Goal: Obtain resource: Obtain resource

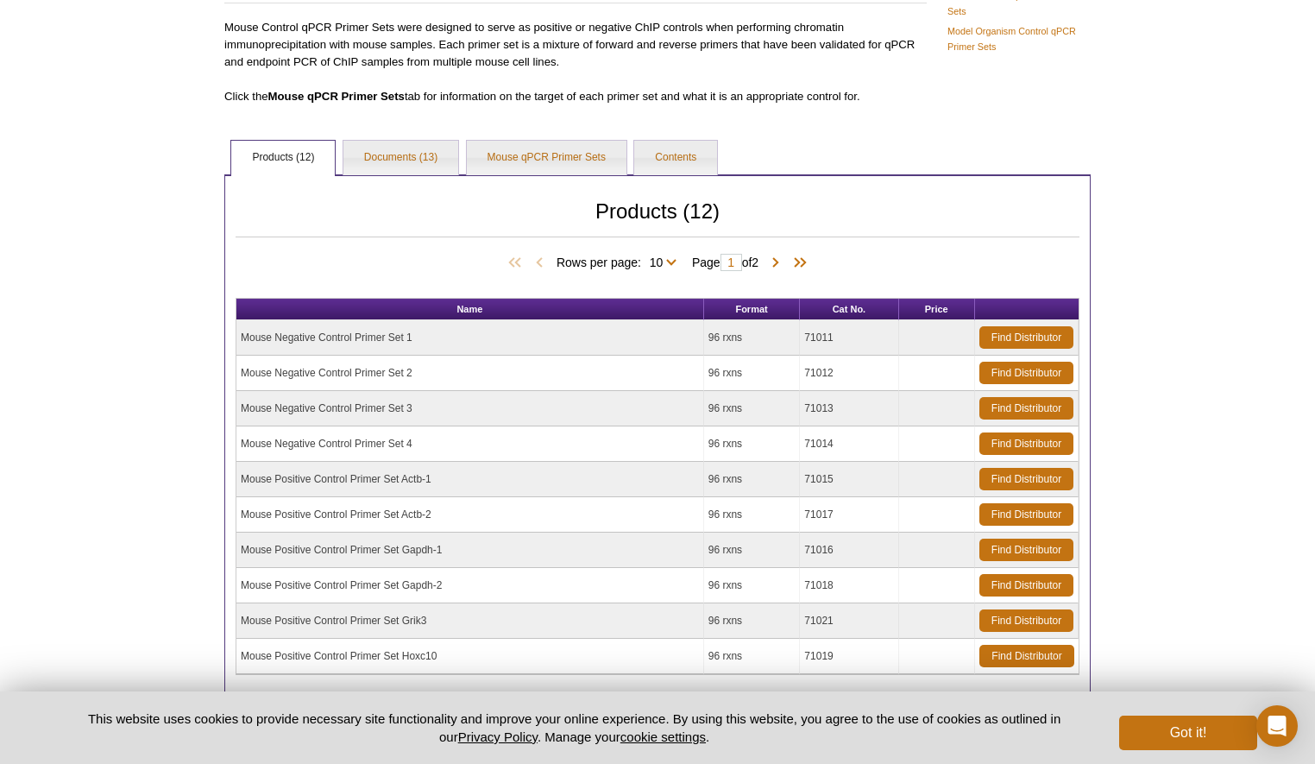
scroll to position [149, 0]
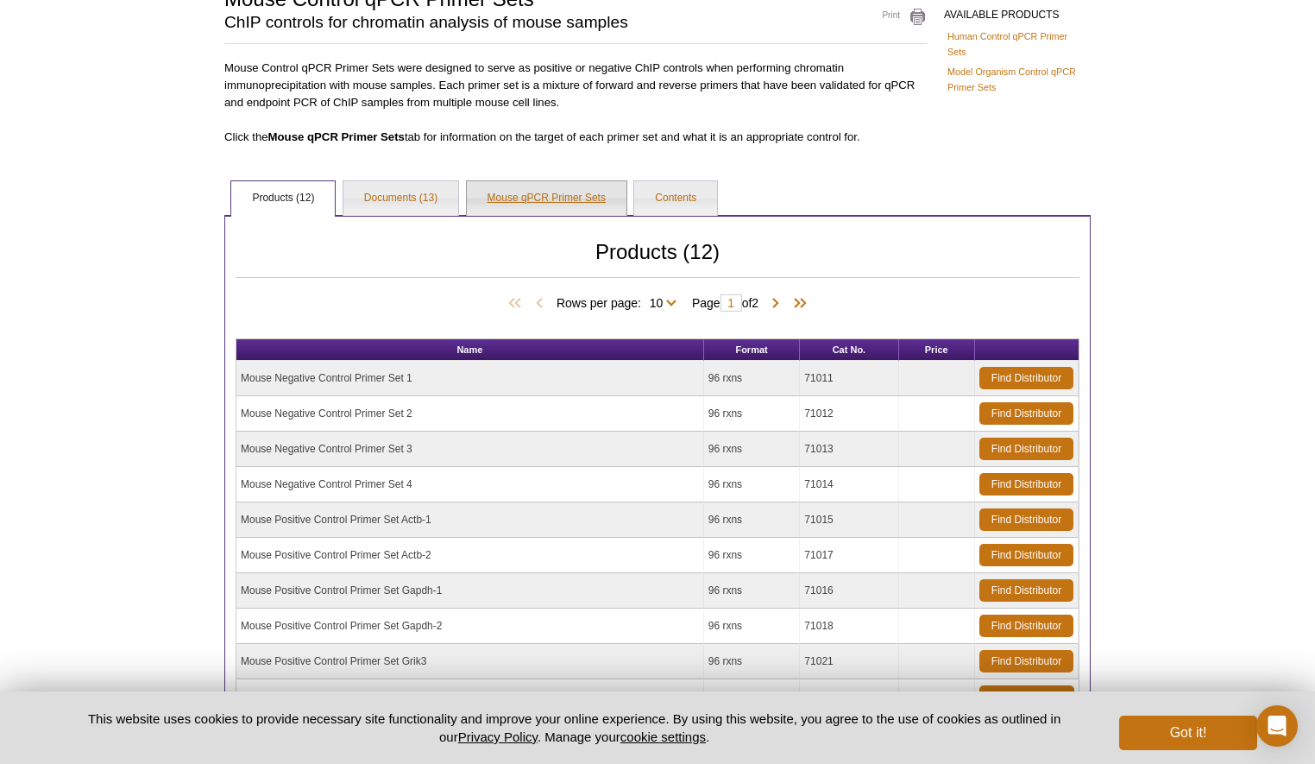
click at [562, 197] on link "Mouse qPCR Primer Sets" at bounding box center [547, 198] width 160 height 35
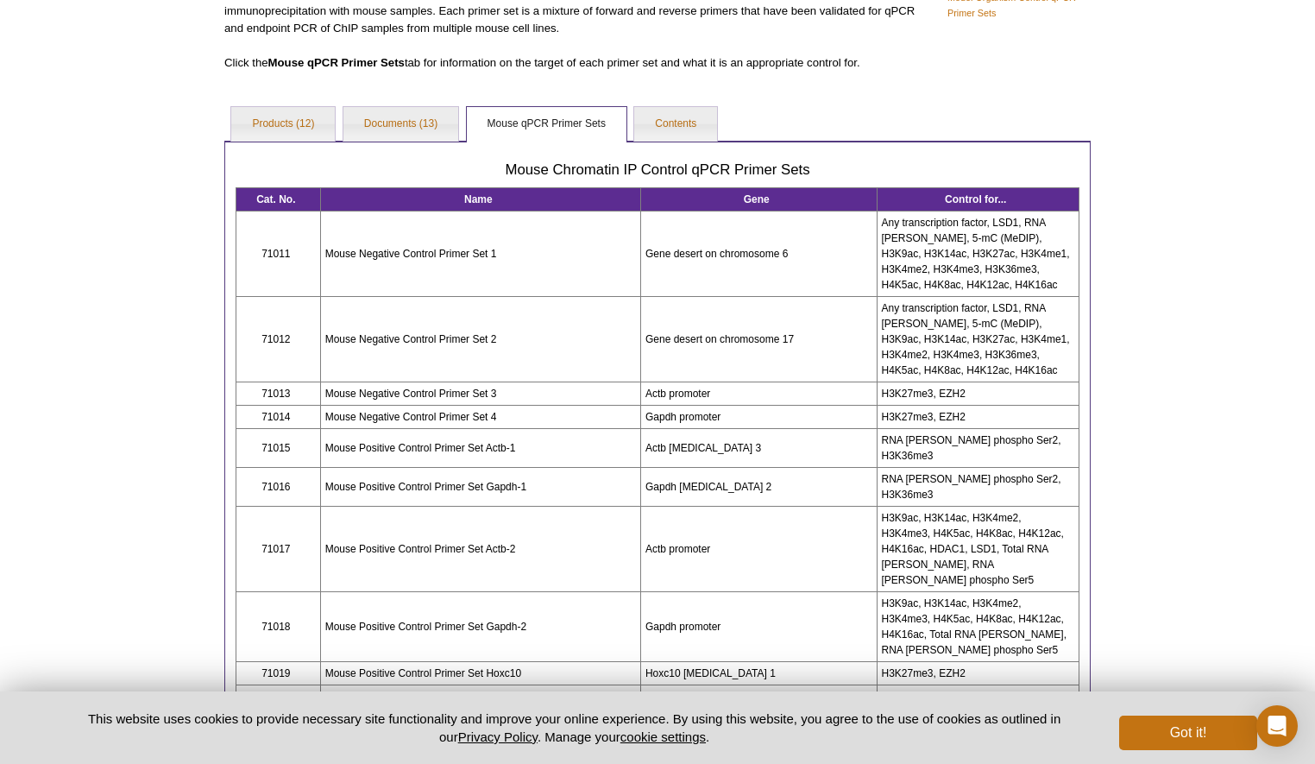
scroll to position [219, 0]
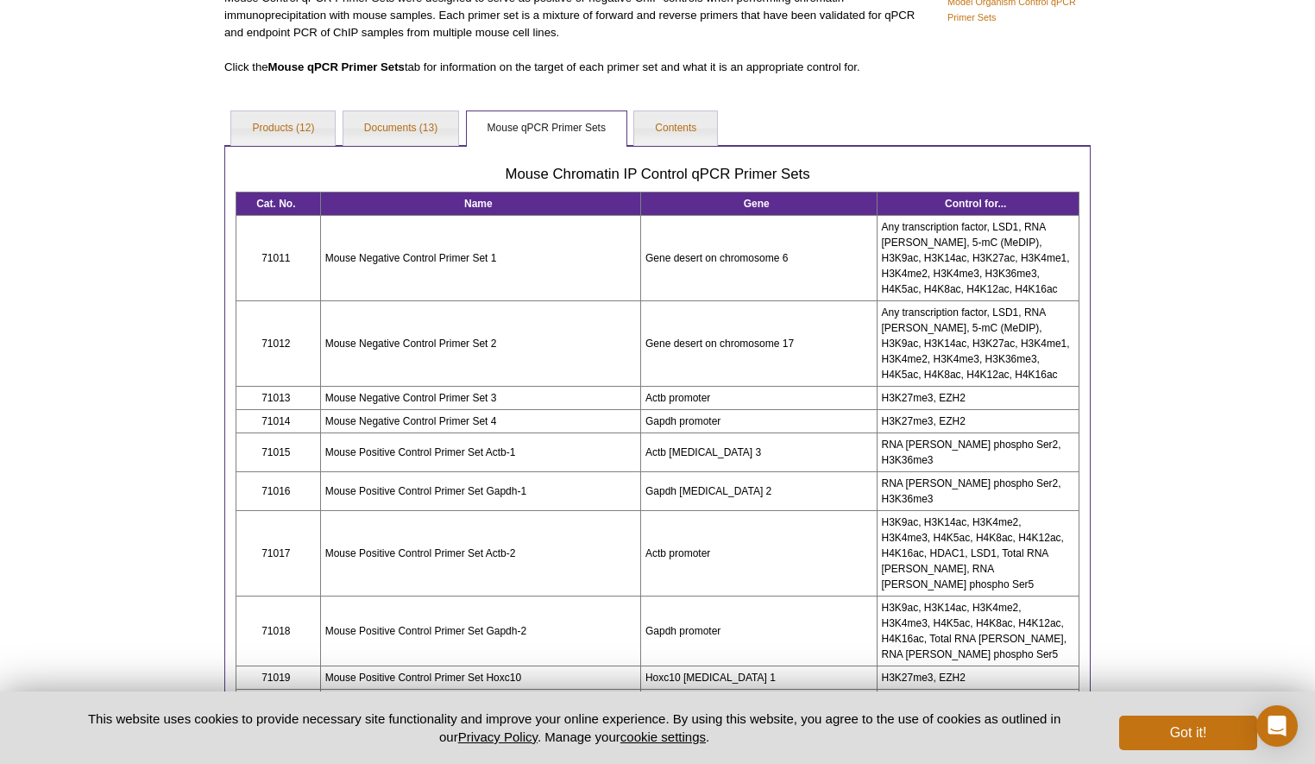
click at [818, 273] on td "Gene desert on chromosome 6" at bounding box center [758, 258] width 236 height 85
click at [682, 134] on link "Contents" at bounding box center [675, 128] width 83 height 35
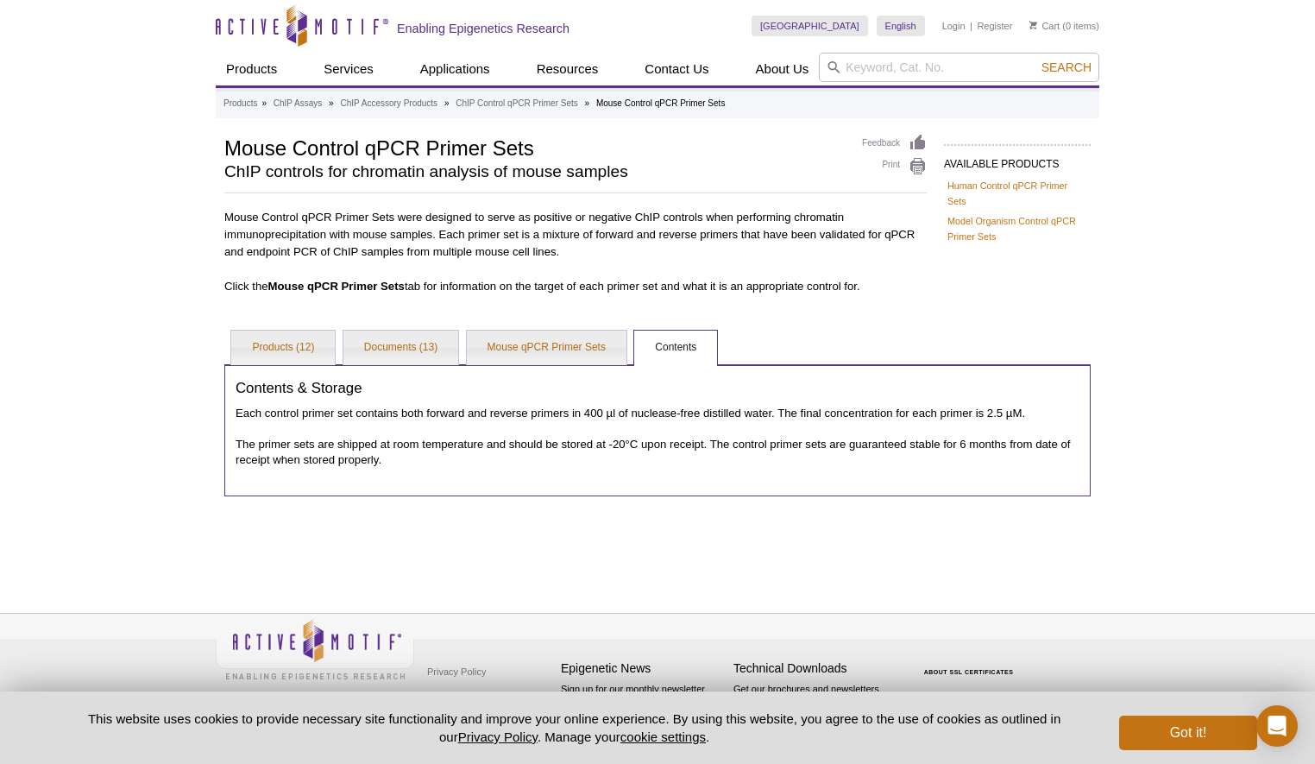
scroll to position [0, 0]
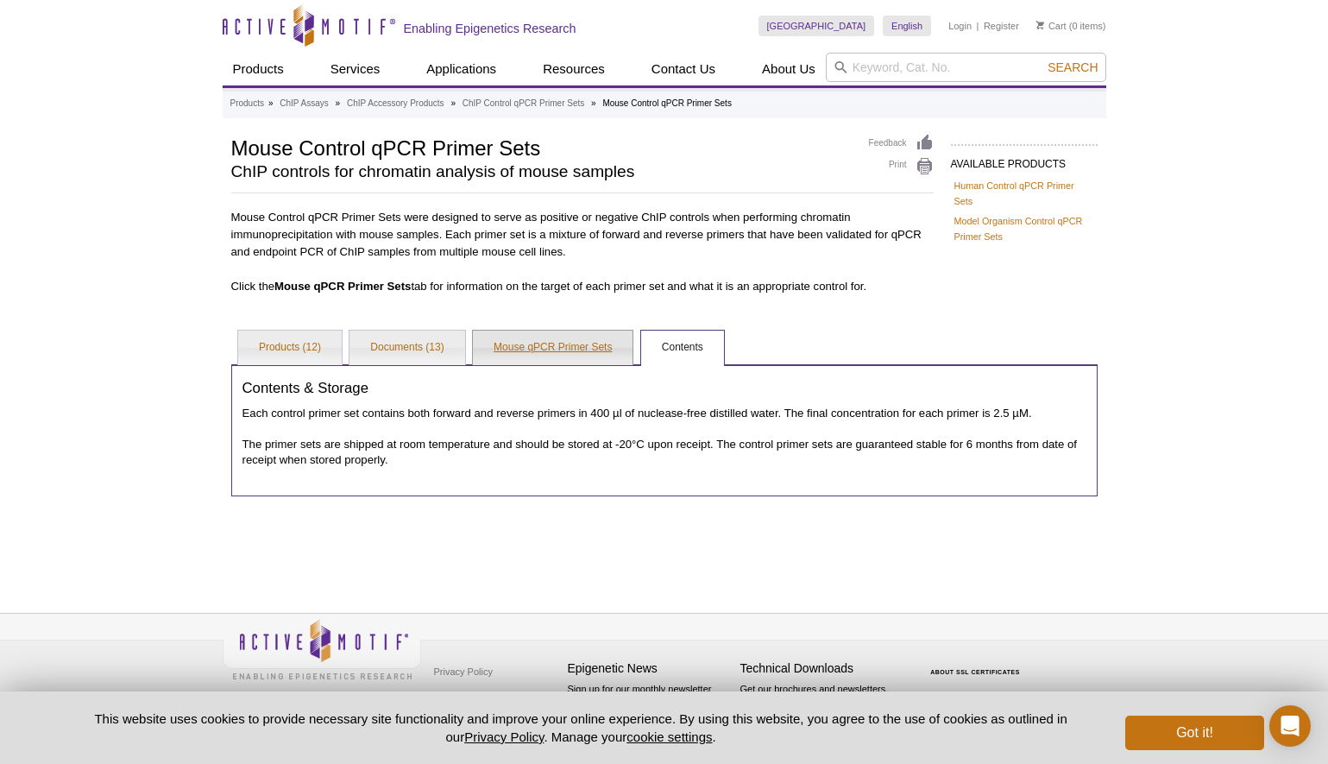
click at [537, 349] on link "Mouse qPCR Primer Sets" at bounding box center [553, 347] width 160 height 35
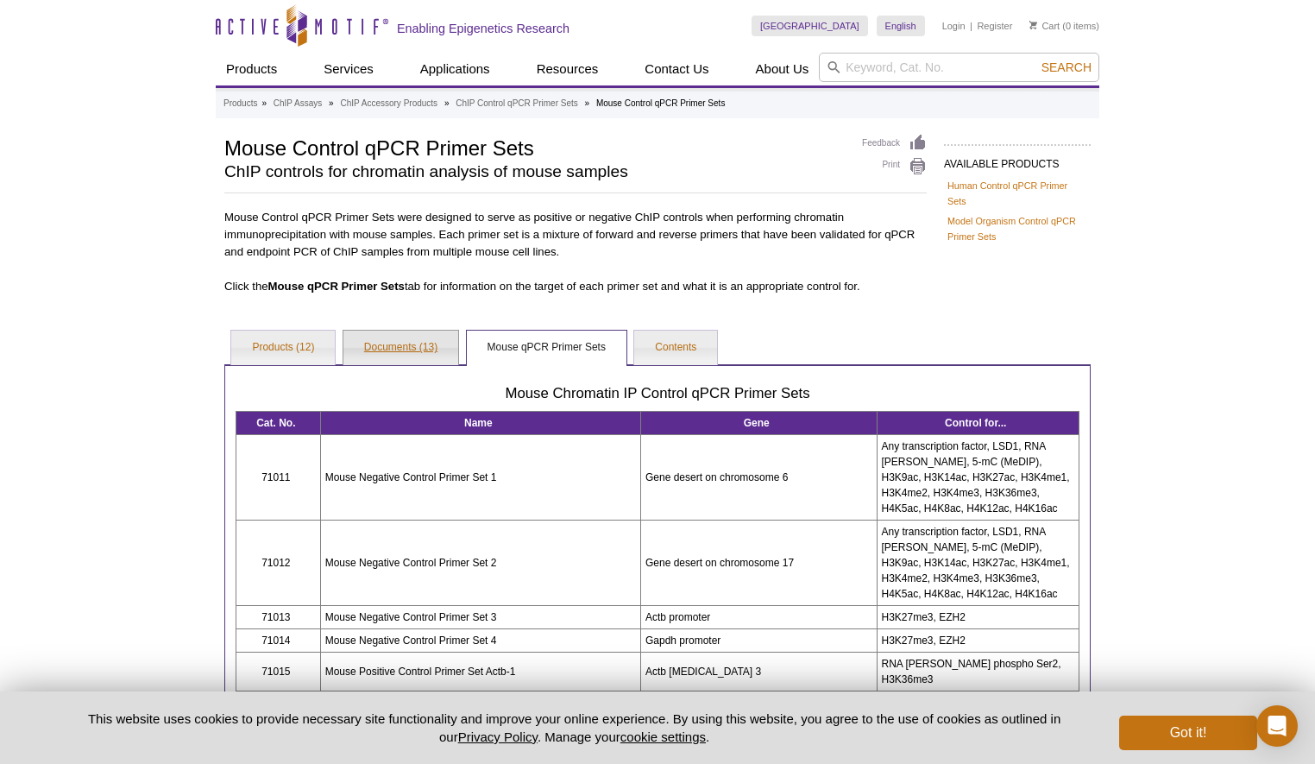
click at [412, 335] on link "Documents (13)" at bounding box center [400, 347] width 115 height 35
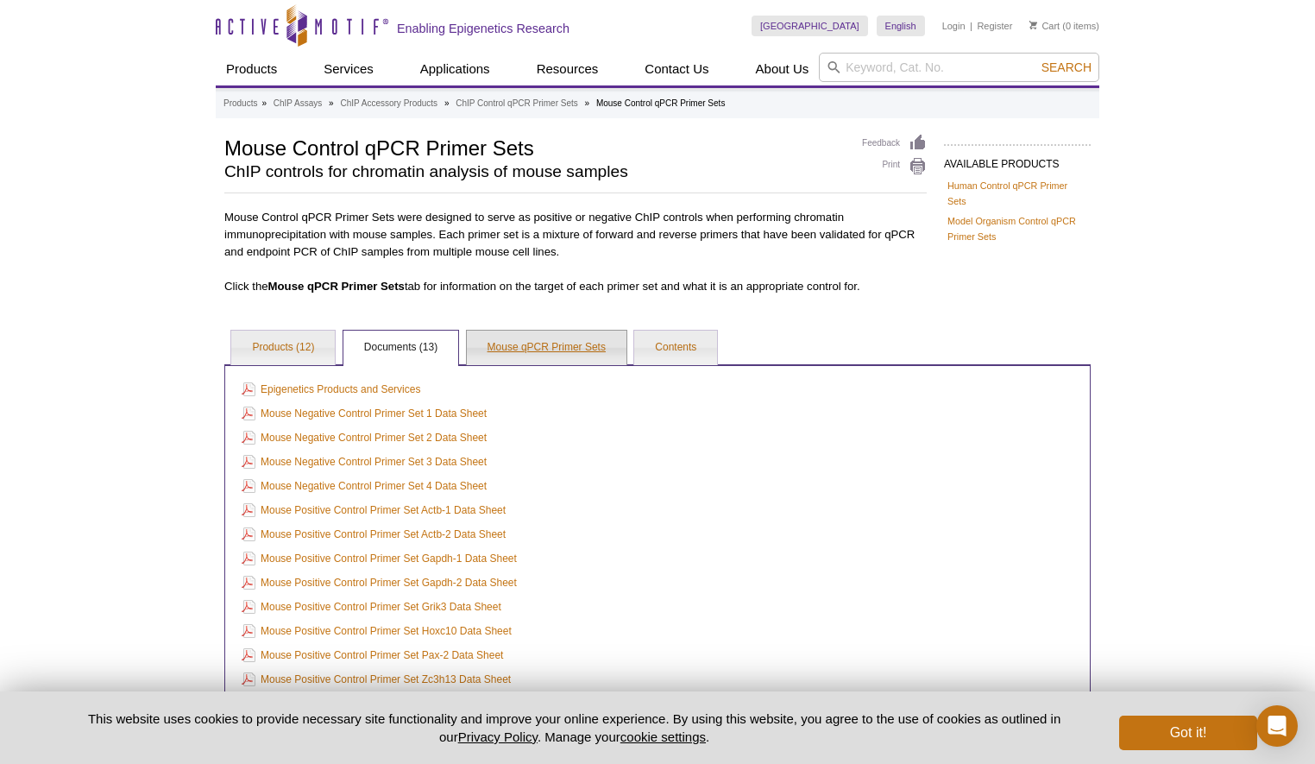
click at [581, 348] on link "Mouse qPCR Primer Sets" at bounding box center [547, 347] width 160 height 35
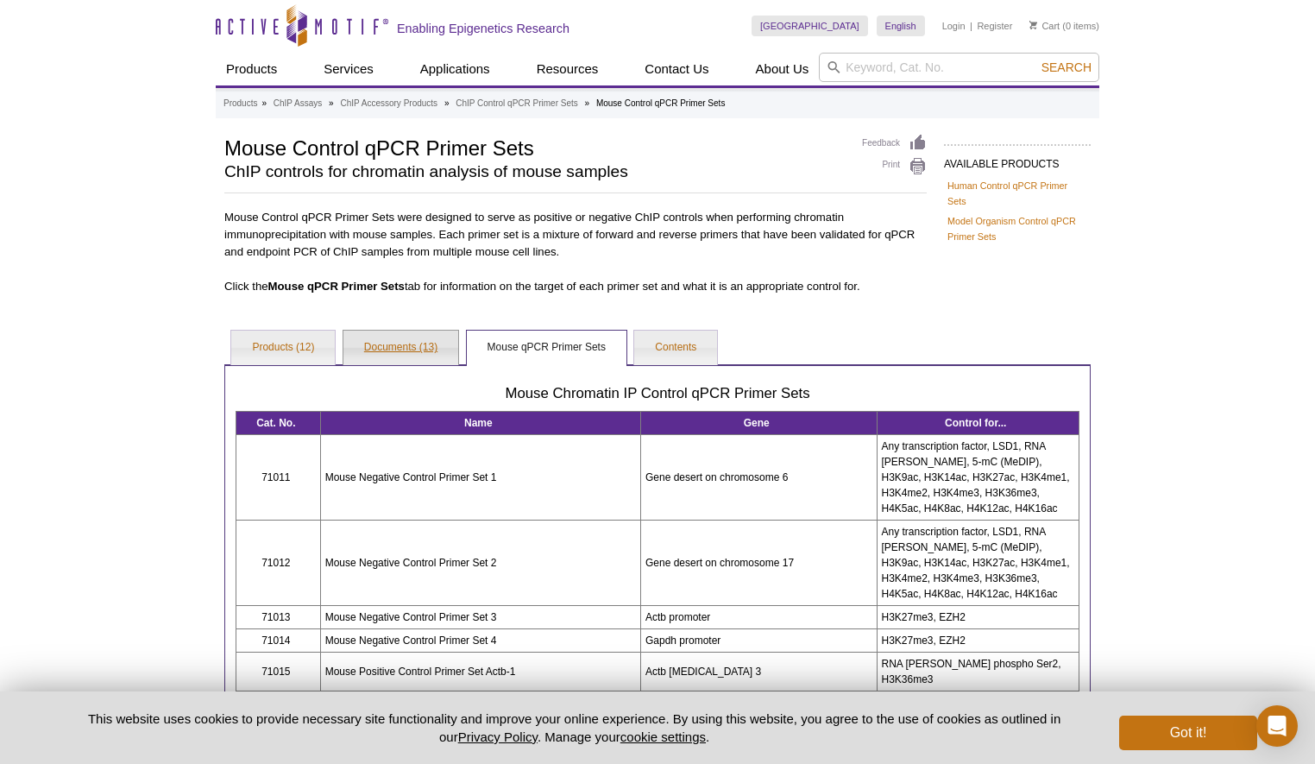
click at [378, 356] on link "Documents (13)" at bounding box center [400, 347] width 115 height 35
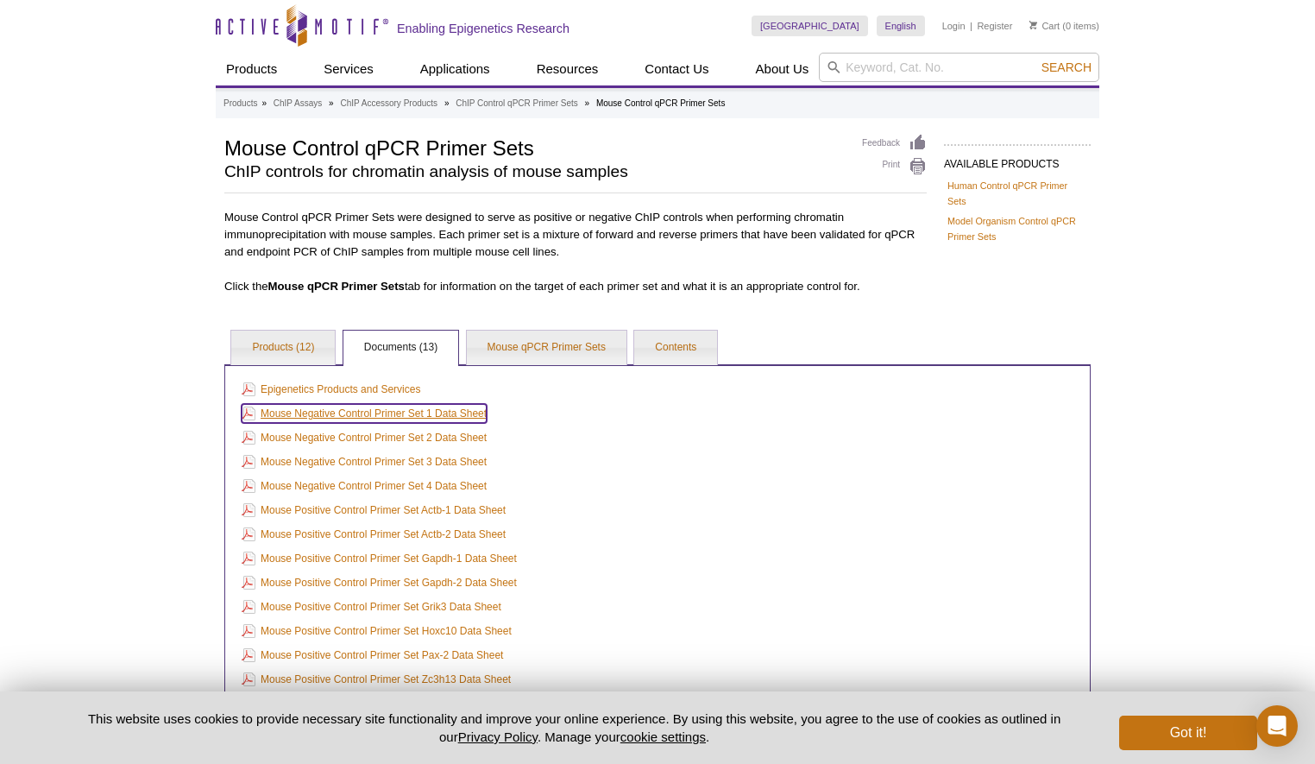
click at [409, 415] on link "Mouse Negative Control Primer Set 1 Data Sheet" at bounding box center [364, 413] width 245 height 19
click at [431, 440] on link "Mouse Negative Control Primer Set 2 Data Sheet" at bounding box center [364, 437] width 245 height 19
click at [435, 464] on link "Mouse Negative Control Primer Set 3 Data Sheet" at bounding box center [364, 461] width 245 height 19
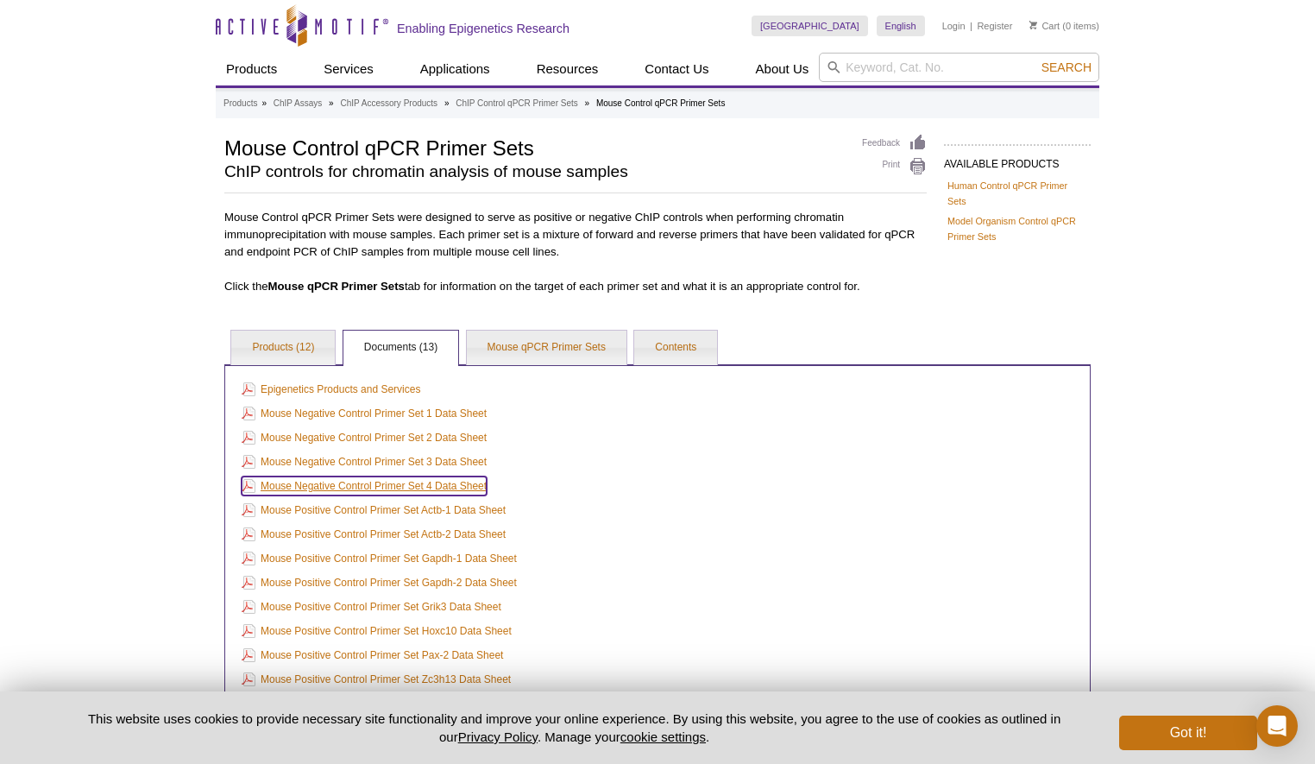
click at [421, 487] on link "Mouse Negative Control Primer Set 4 Data Sheet" at bounding box center [364, 485] width 245 height 19
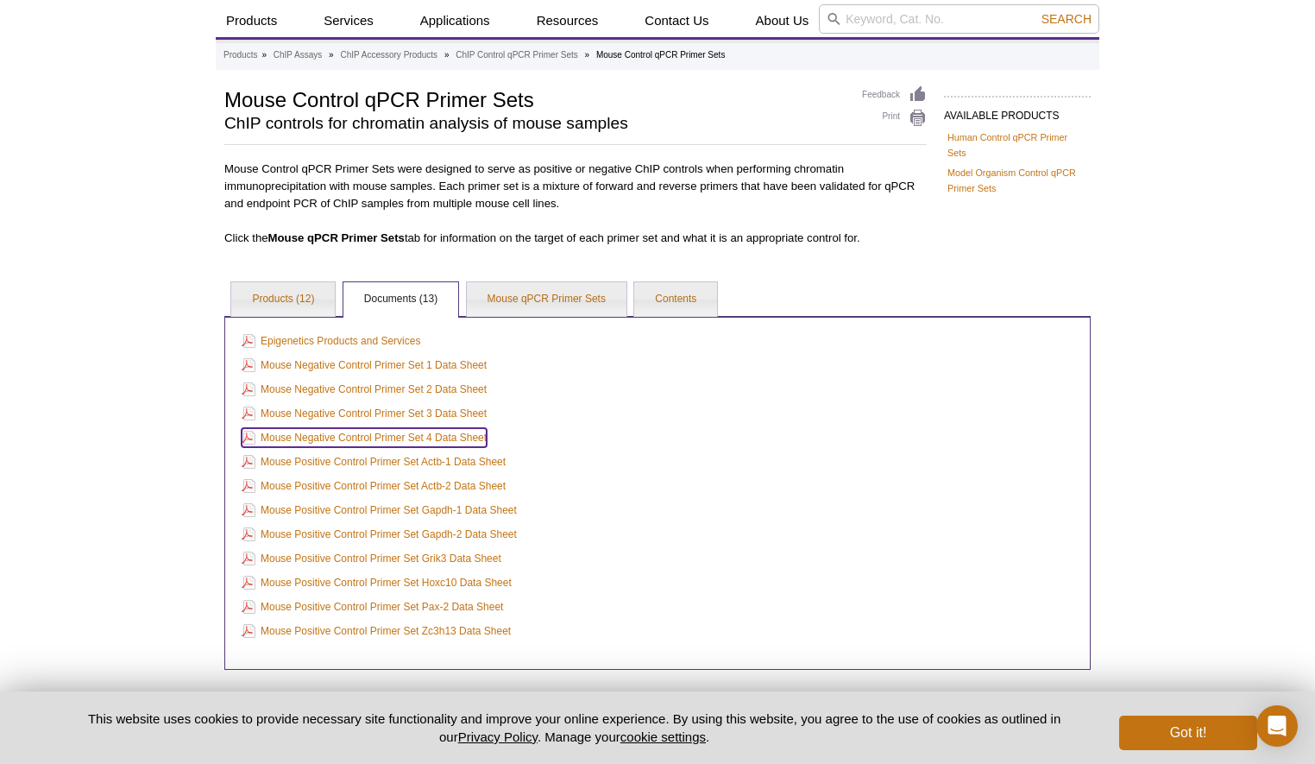
scroll to position [144, 0]
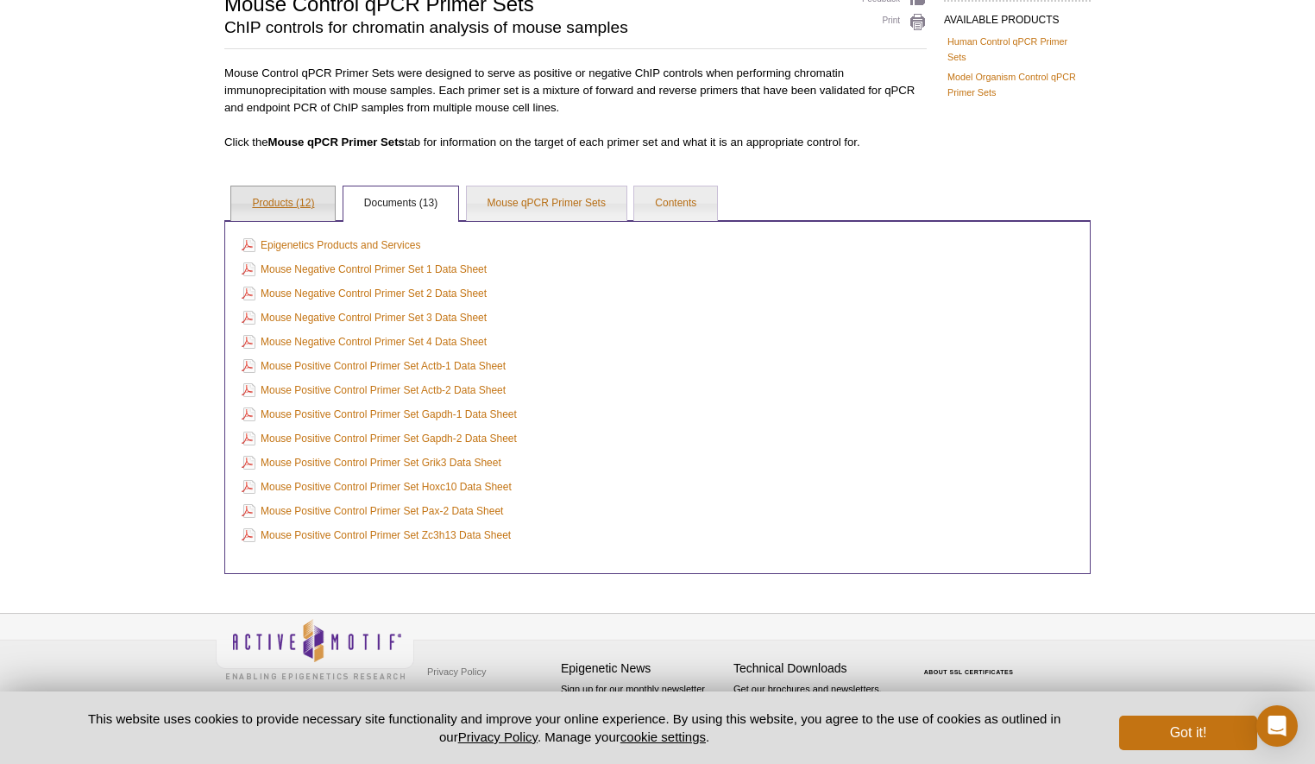
click at [298, 206] on link "Products (12)" at bounding box center [283, 203] width 104 height 35
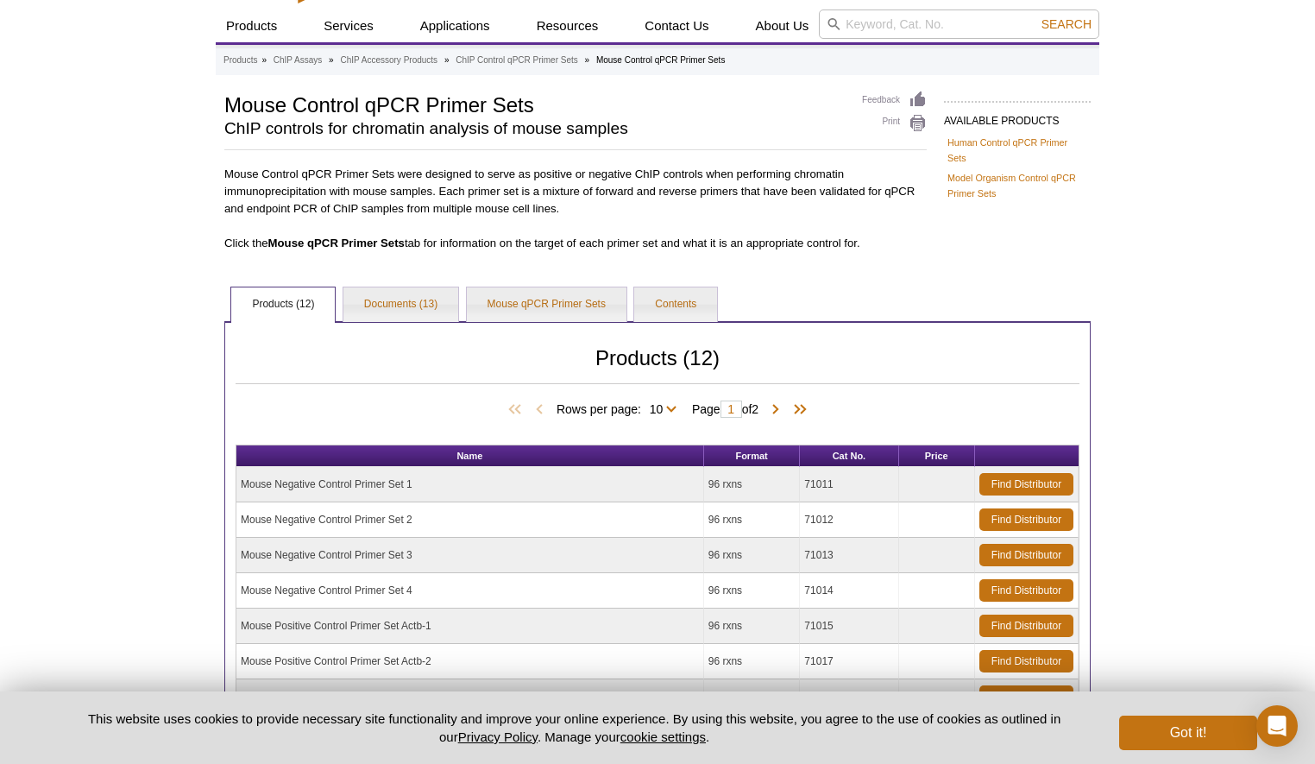
scroll to position [0, 0]
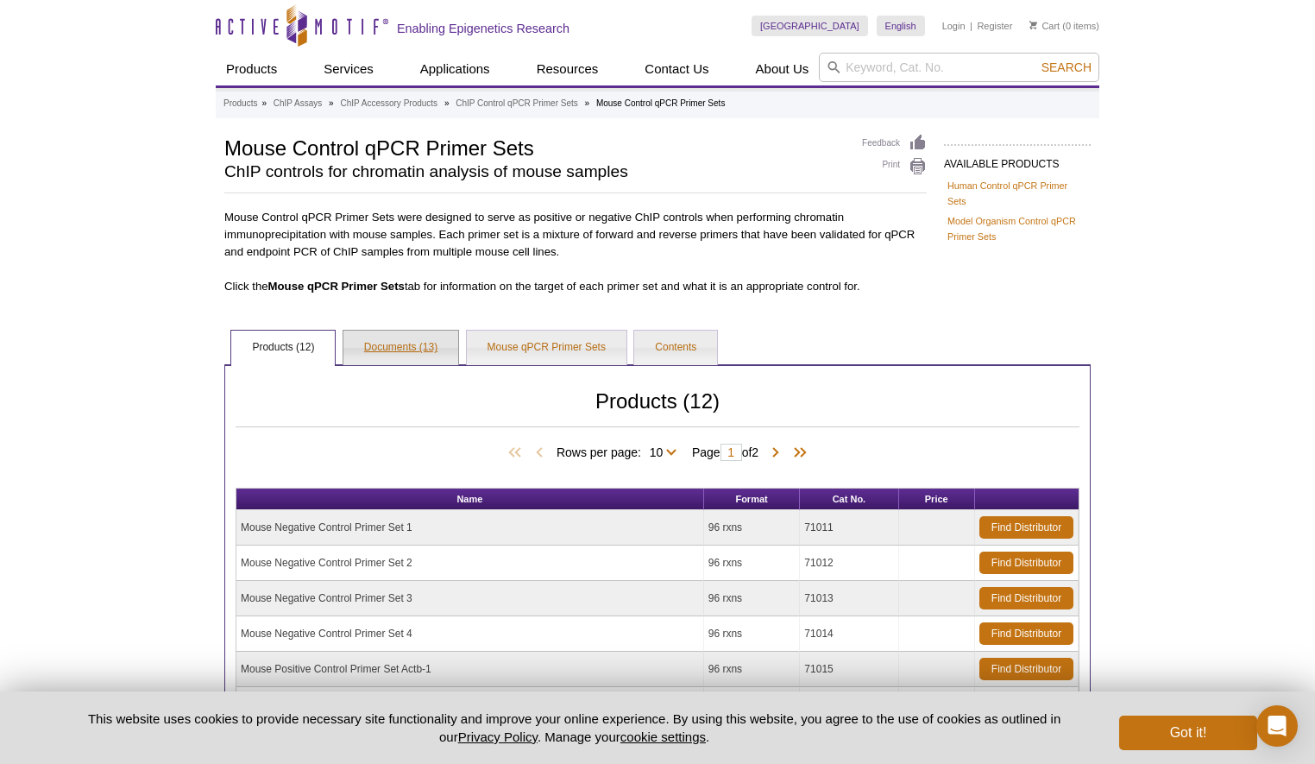
click at [399, 343] on link "Documents (13)" at bounding box center [400, 347] width 115 height 35
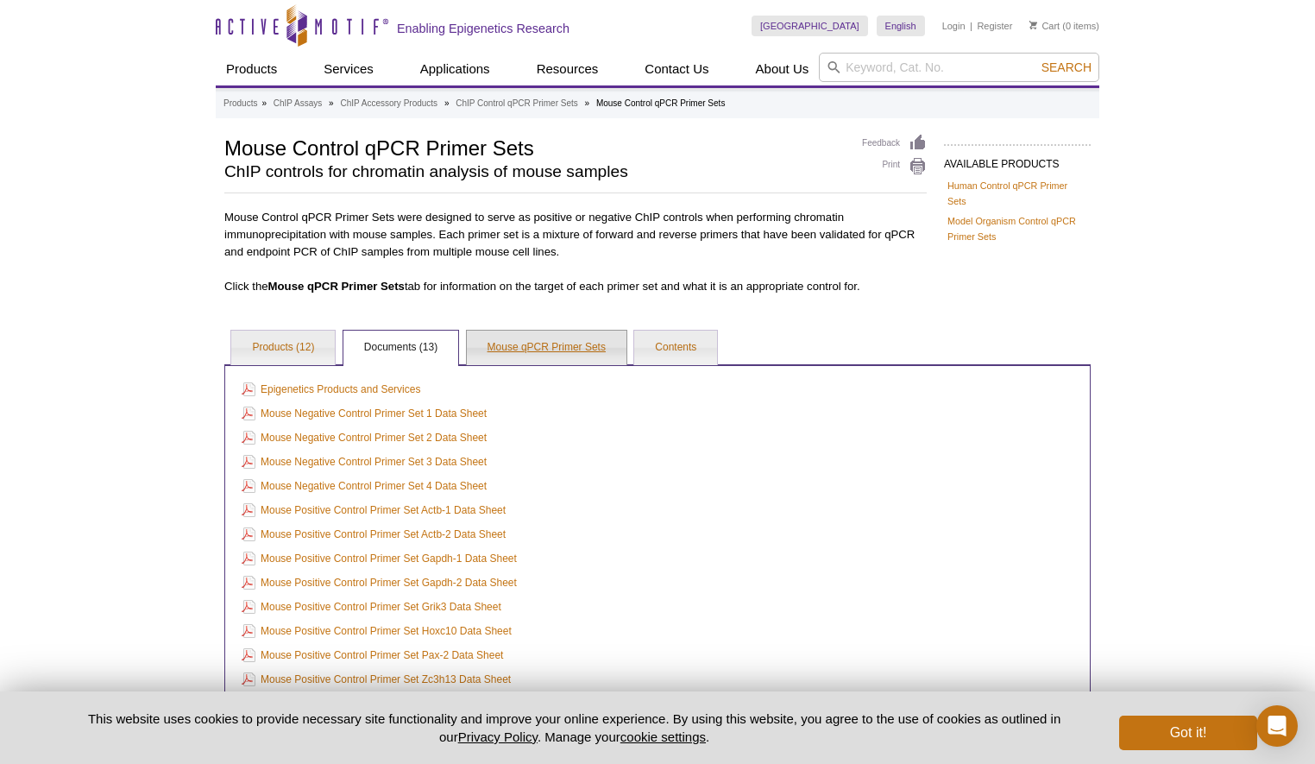
click at [540, 335] on link "Mouse qPCR Primer Sets" at bounding box center [547, 347] width 160 height 35
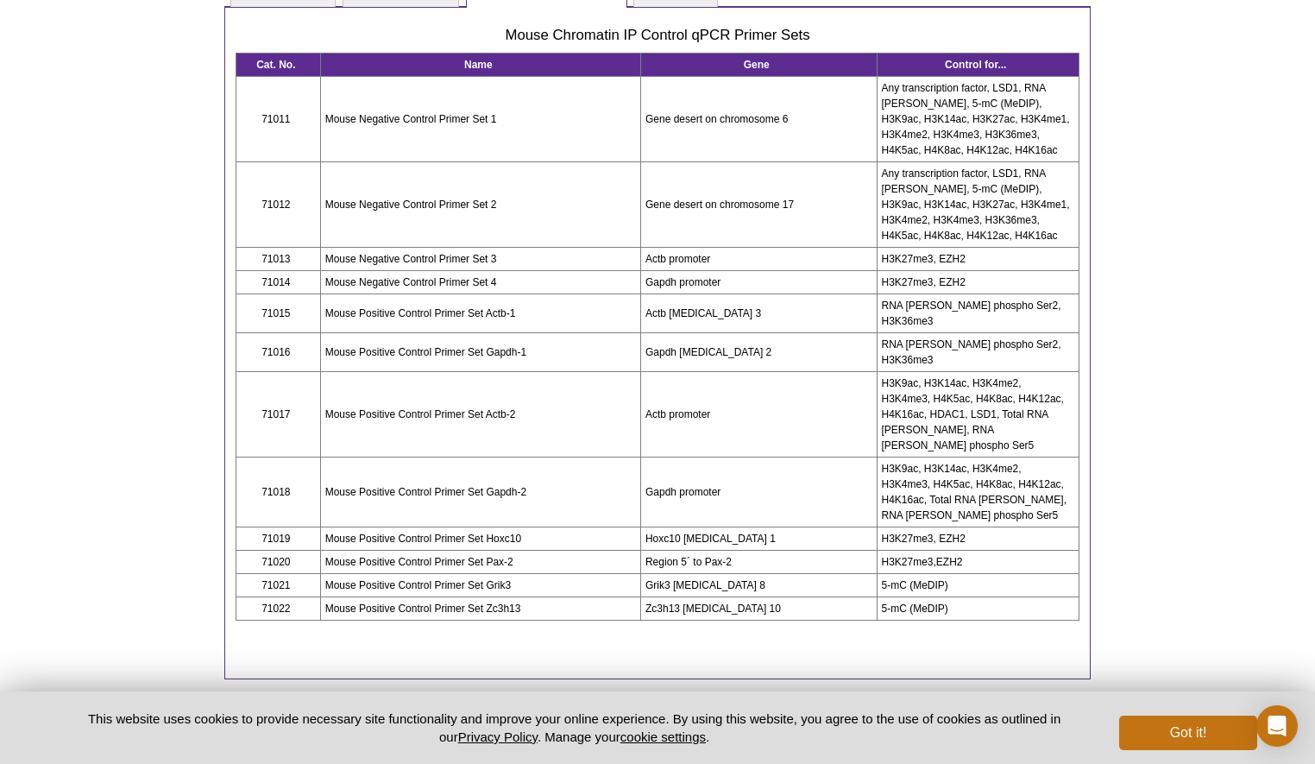
scroll to position [357, 0]
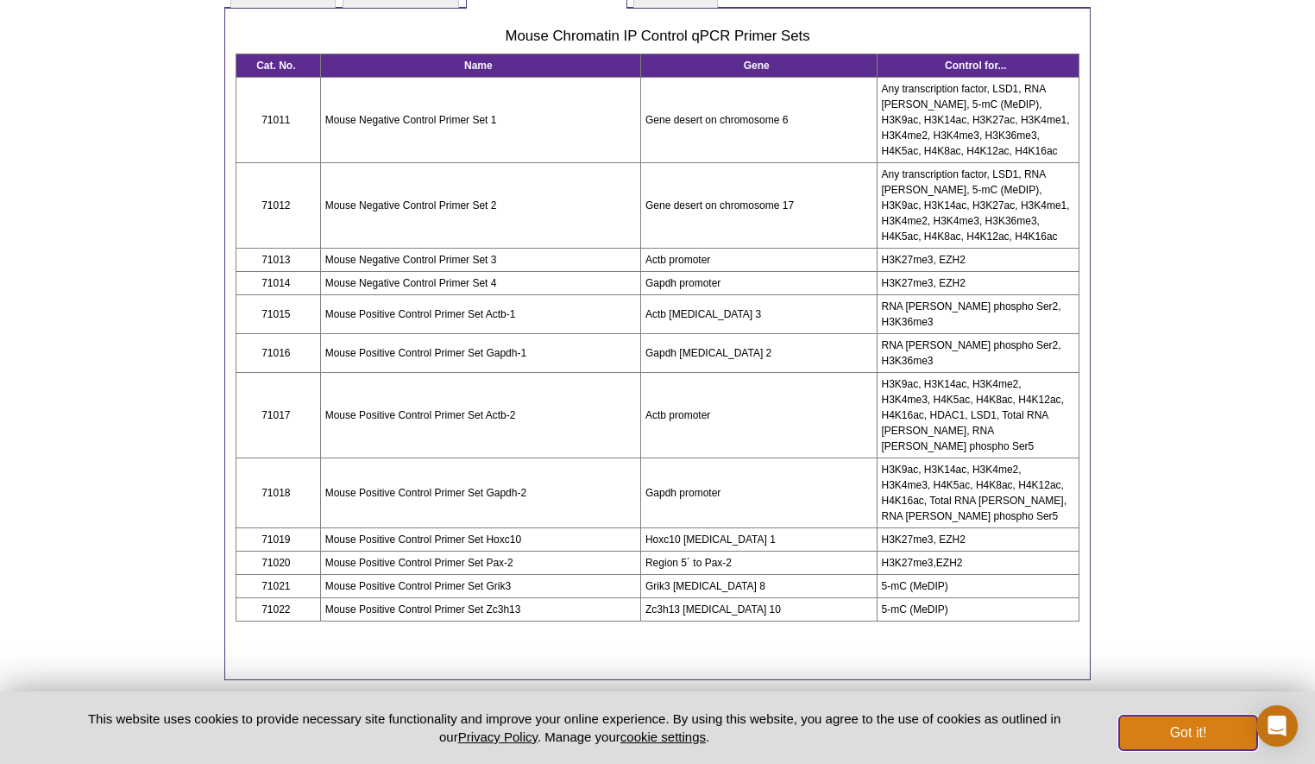
click at [1250, 737] on button "Got it!" at bounding box center [1188, 732] width 138 height 35
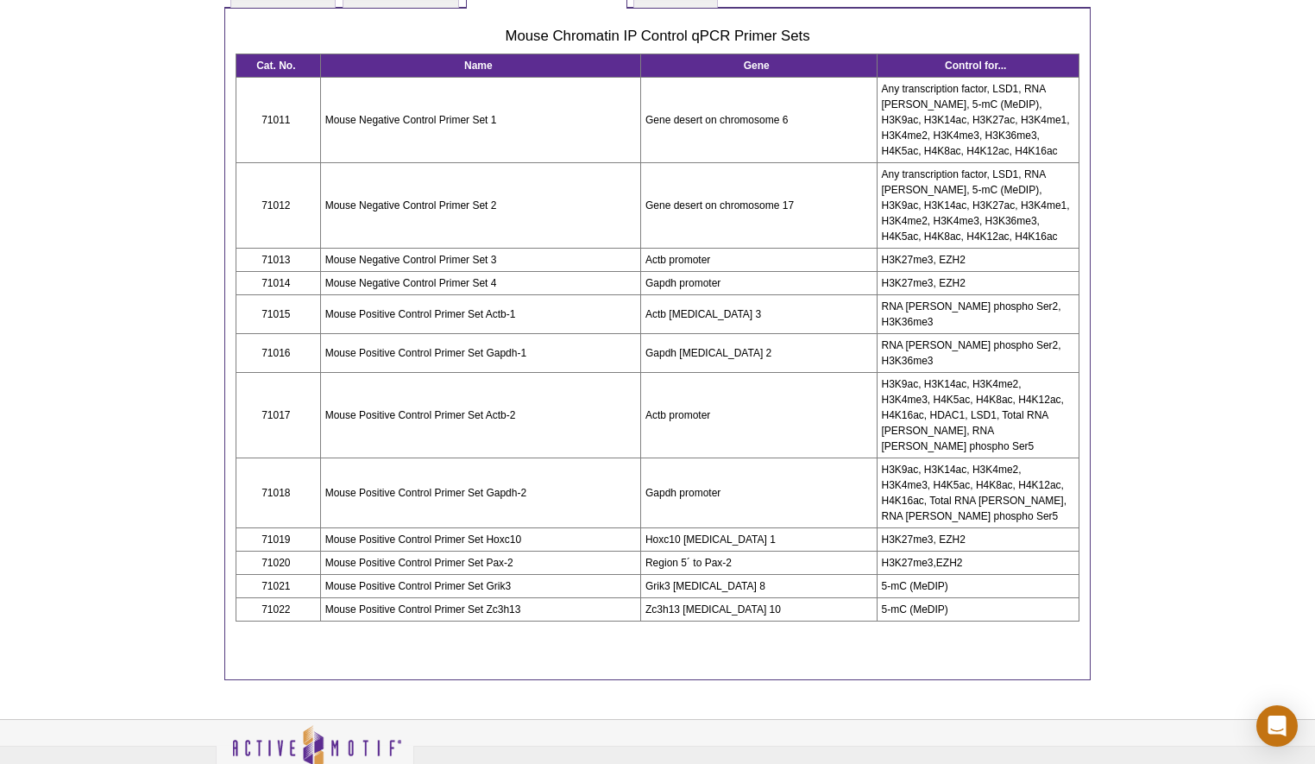
click at [593, 63] on td "Name" at bounding box center [480, 65] width 320 height 23
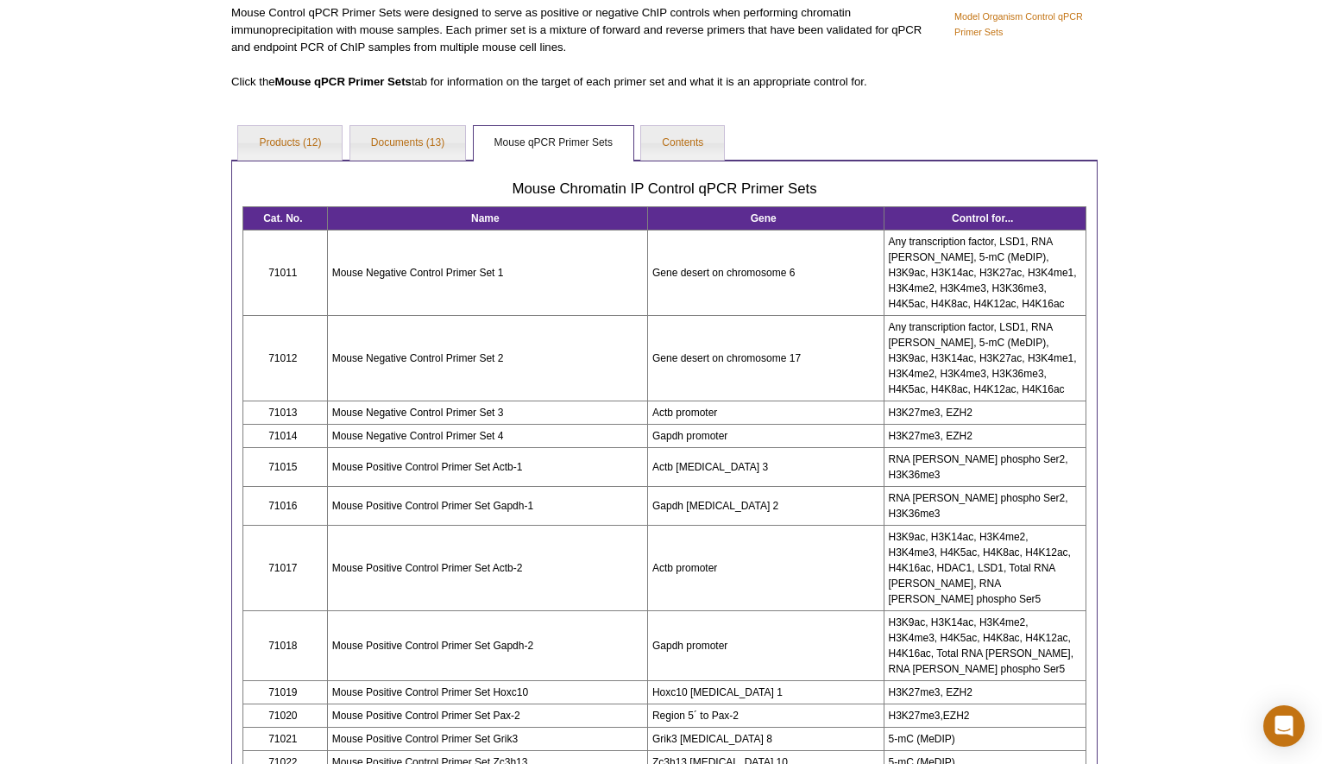
scroll to position [0, 0]
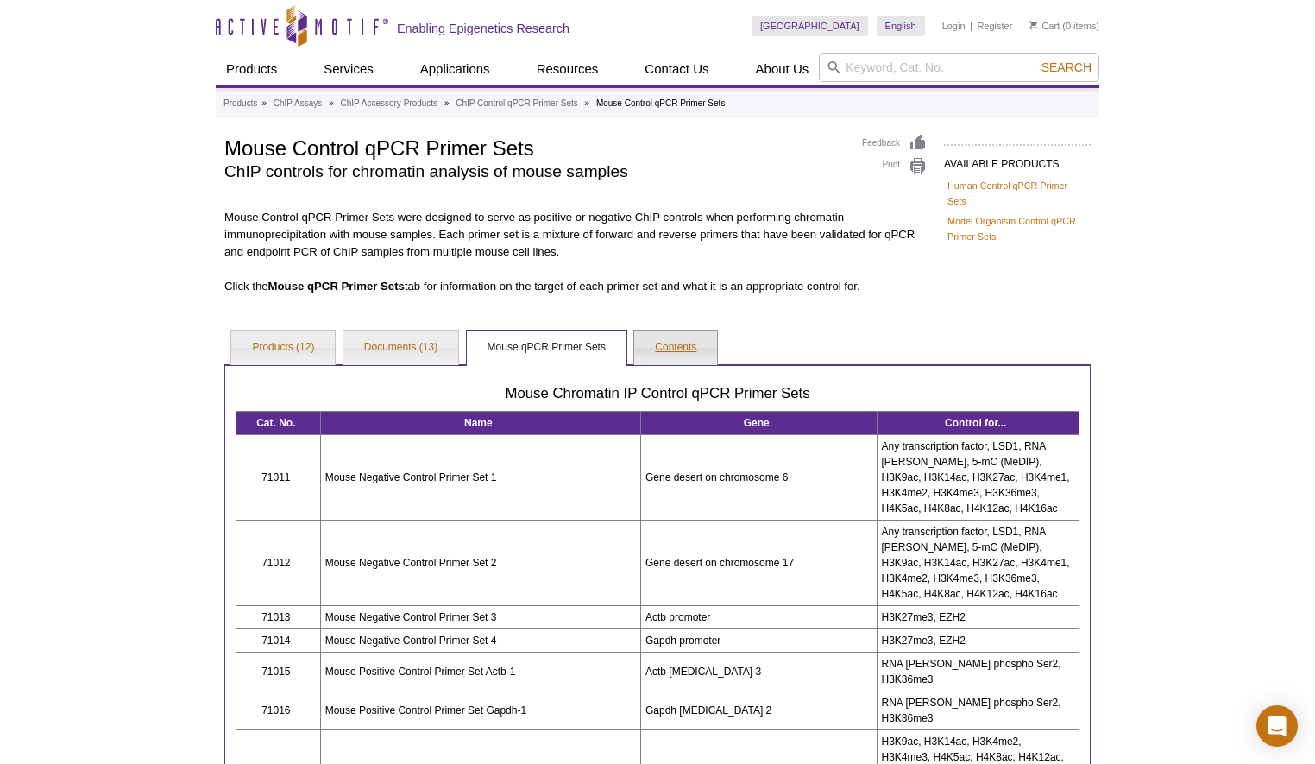
click at [671, 352] on link "Contents" at bounding box center [675, 347] width 83 height 35
